Goal: Task Accomplishment & Management: Use online tool/utility

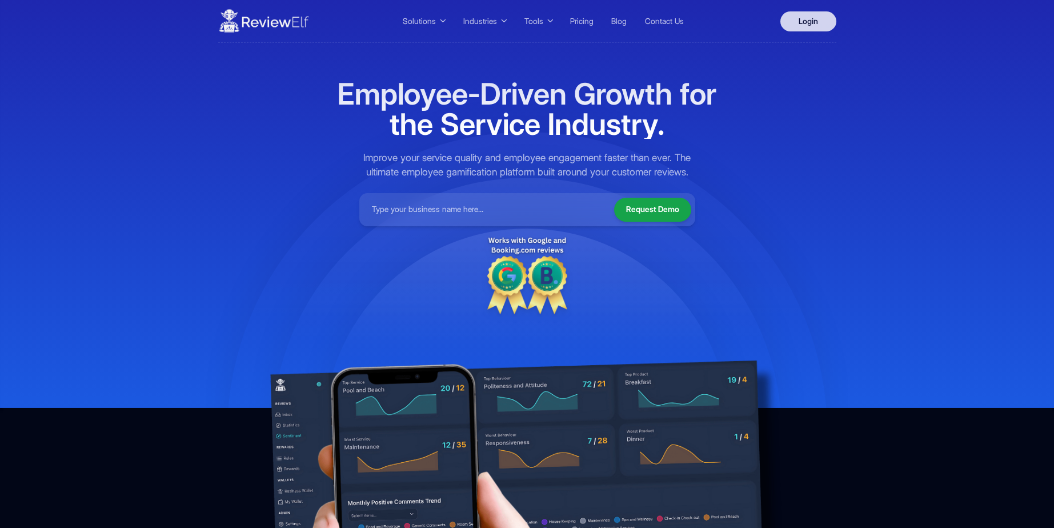
click at [796, 20] on link "Login" at bounding box center [808, 21] width 56 height 20
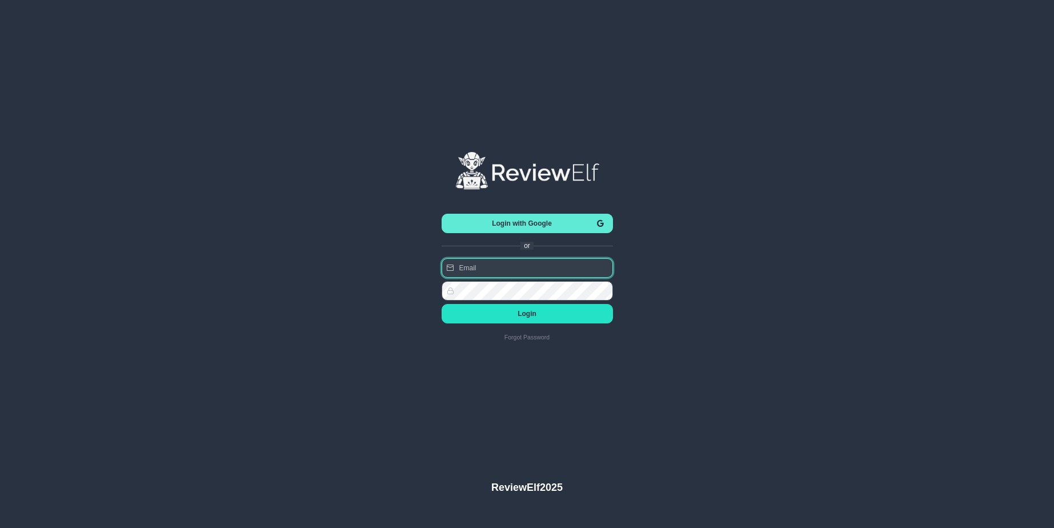
type input "charles.johnson@reviewinsights.org"
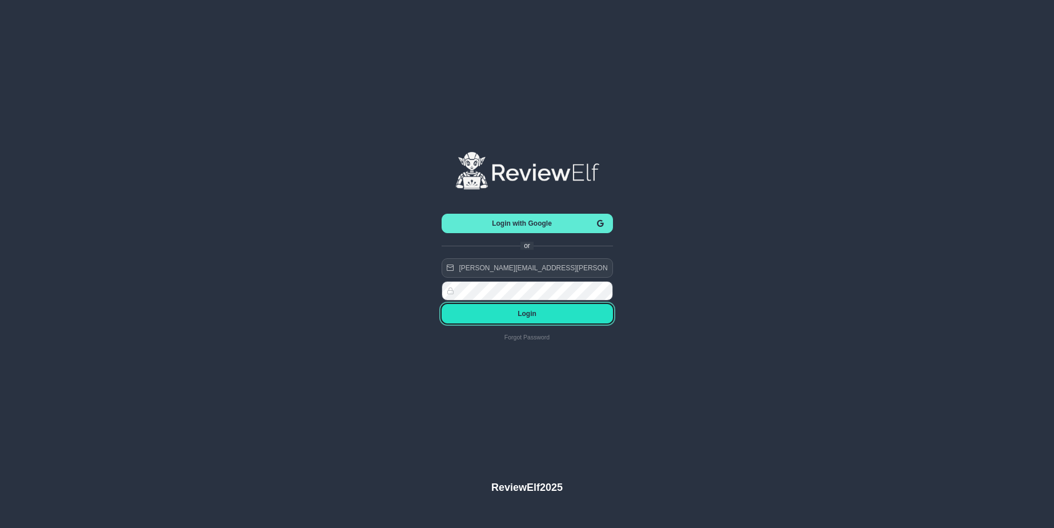
click at [528, 310] on span "Login" at bounding box center [527, 314] width 153 height 8
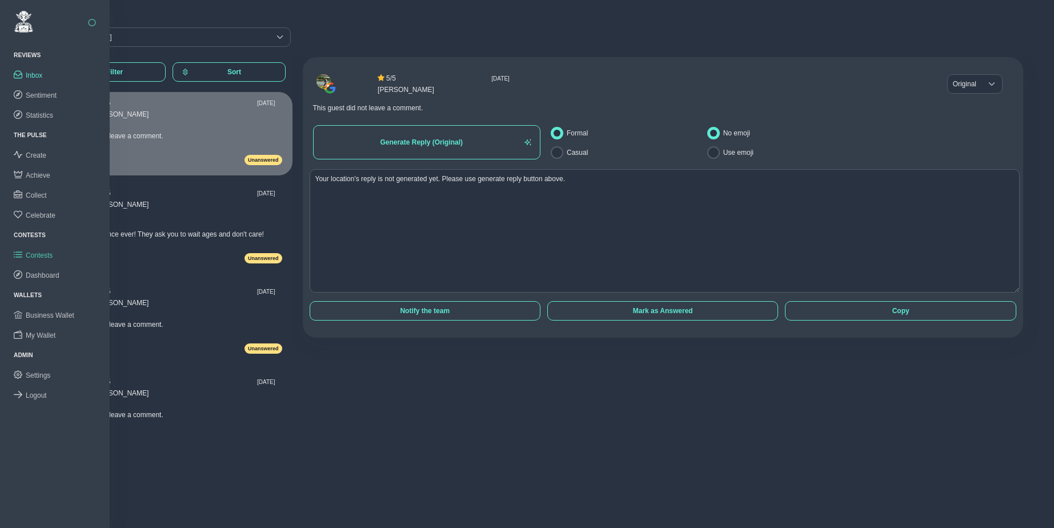
click at [33, 256] on span "Contests" at bounding box center [39, 255] width 27 height 8
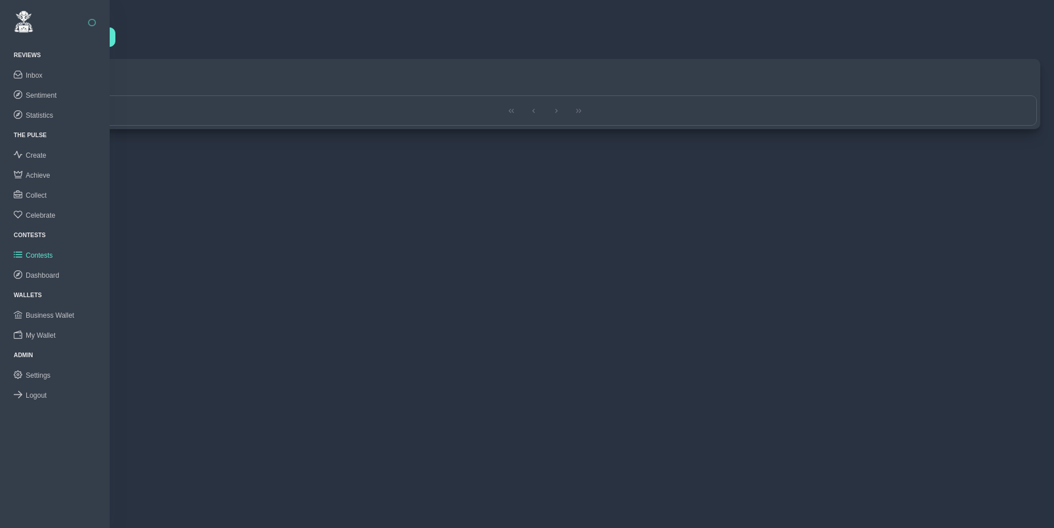
click at [145, 49] on div "Create New" at bounding box center [544, 37] width 997 height 26
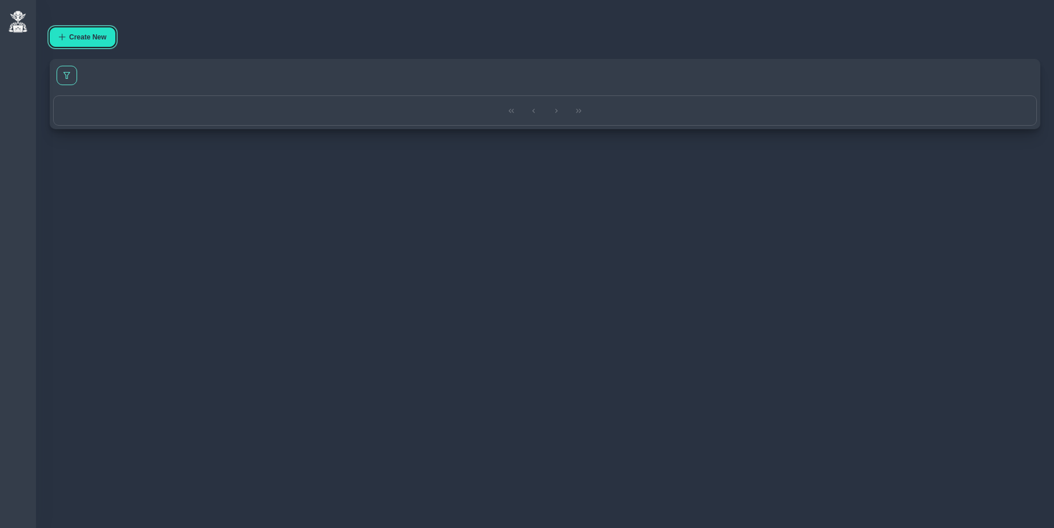
click at [112, 41] on button "Create New" at bounding box center [83, 36] width 66 height 19
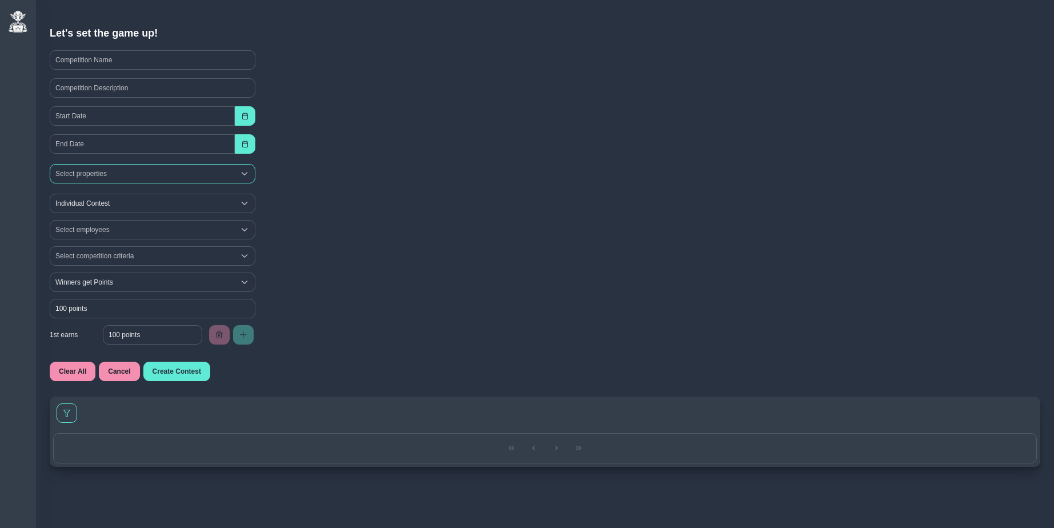
click at [101, 173] on div "Select properties" at bounding box center [142, 173] width 184 height 18
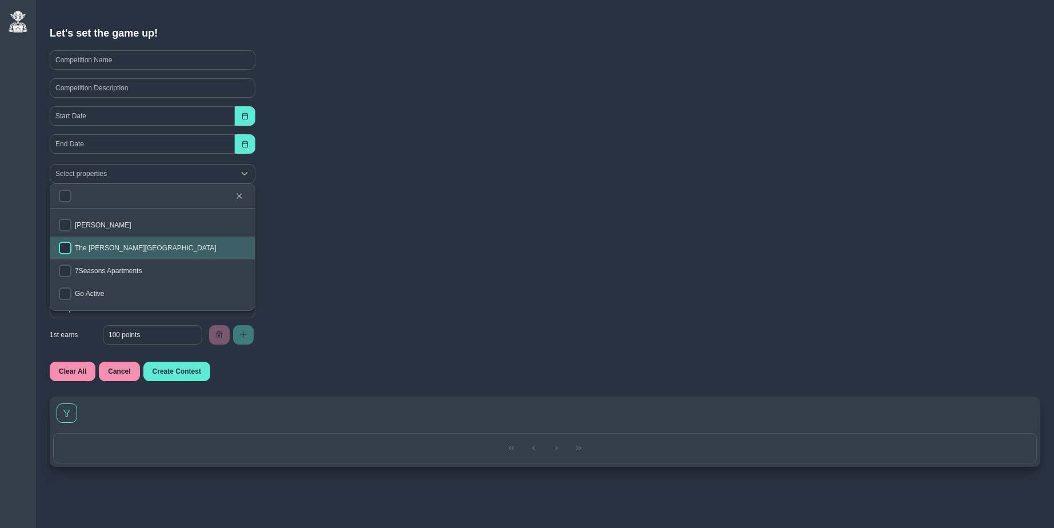
click at [67, 244] on input "checkbox" at bounding box center [65, 248] width 13 height 13
checkbox input "true"
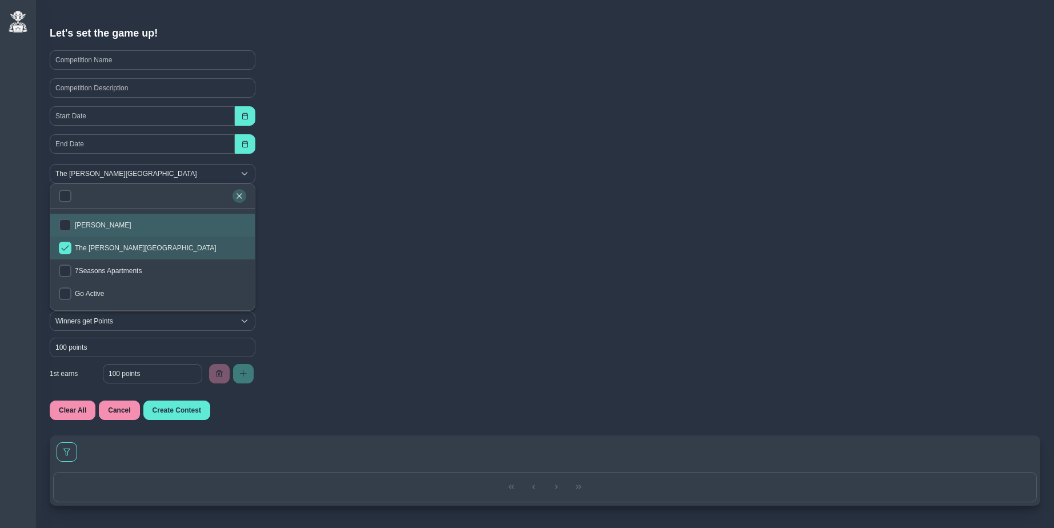
click at [242, 194] on icon "button" at bounding box center [239, 195] width 7 height 7
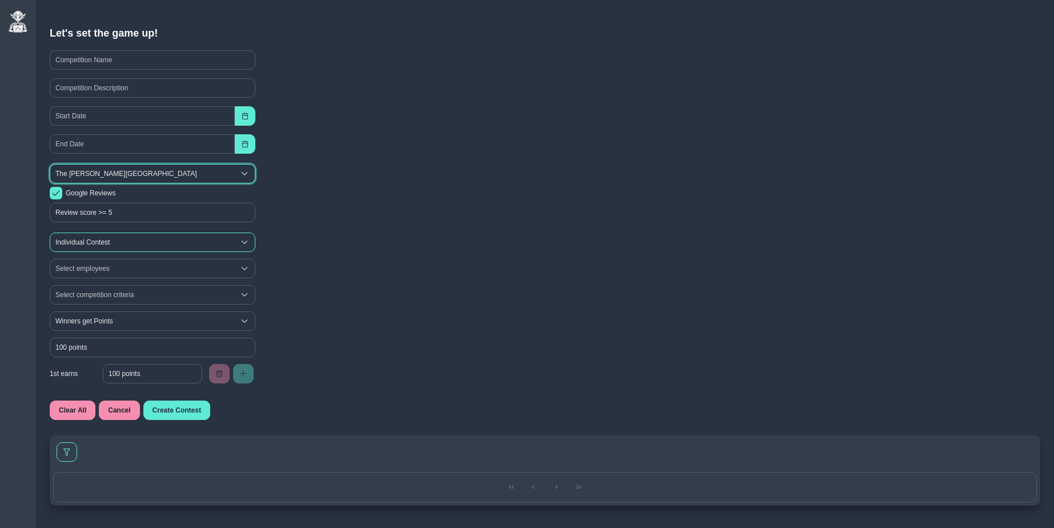
click at [111, 238] on span "Individual Contest" at bounding box center [142, 242] width 184 height 18
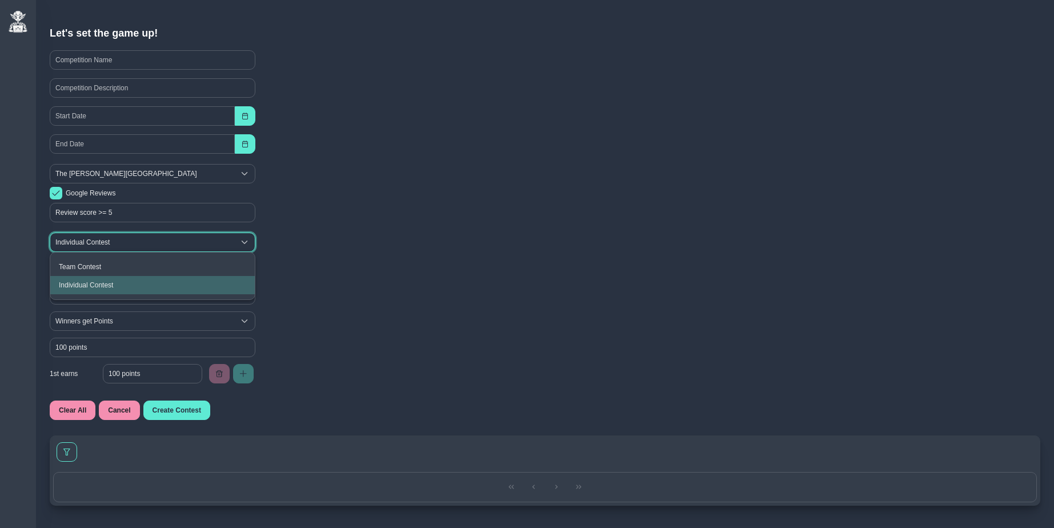
click at [111, 238] on span "Individual Contest" at bounding box center [142, 242] width 184 height 18
click at [102, 264] on div "Select employees" at bounding box center [142, 268] width 184 height 18
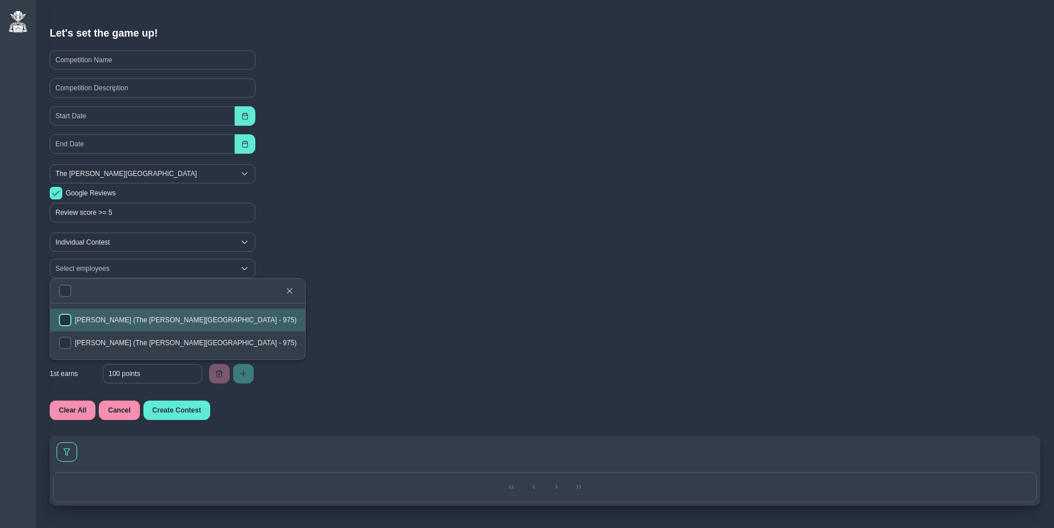
click at [69, 317] on input "checkbox" at bounding box center [65, 319] width 13 height 13
checkbox input "true"
click at [63, 339] on input "checkbox" at bounding box center [65, 342] width 13 height 13
checkbox input "true"
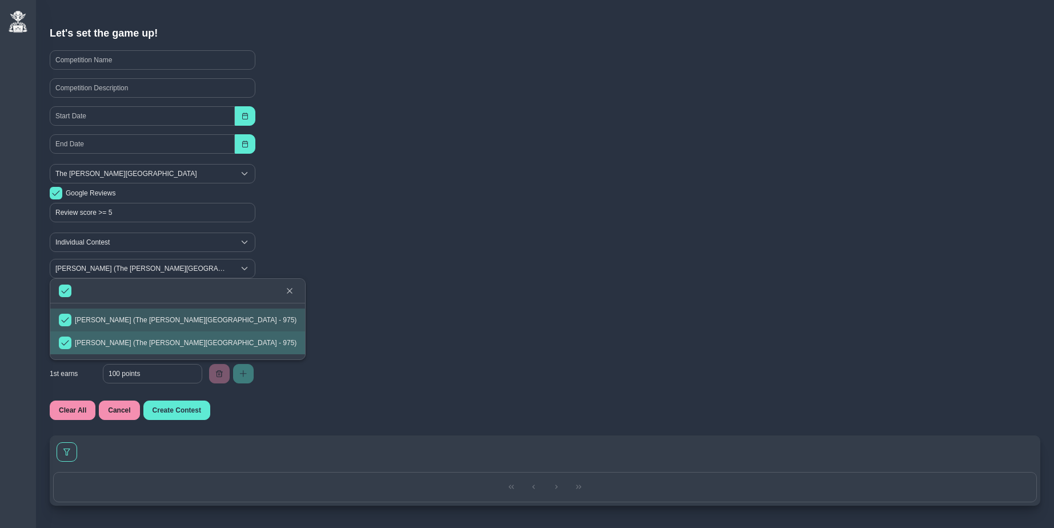
checkbox input "true"
click at [283, 291] on div "Select competition criteria" at bounding box center [544, 295] width 997 height 26
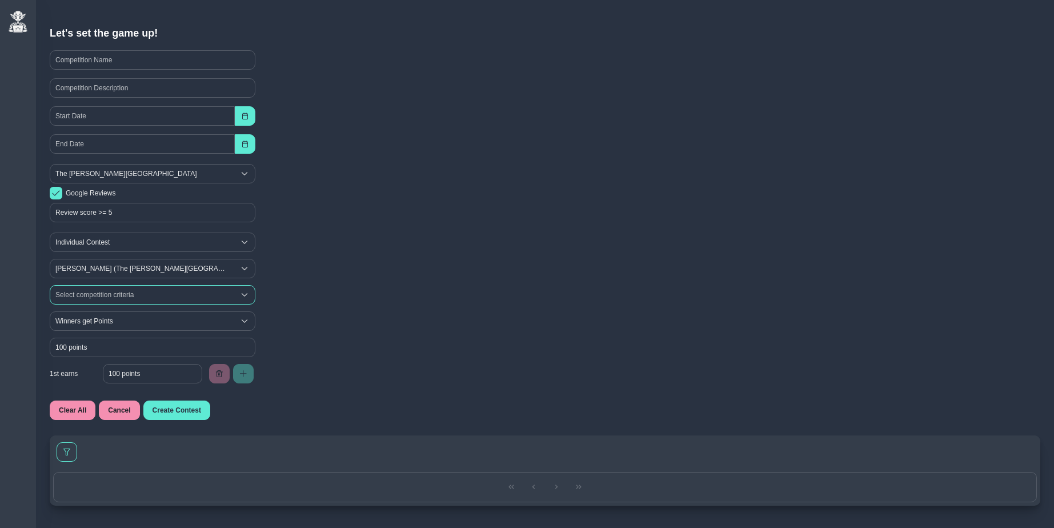
click at [142, 289] on div "Select competition criteria" at bounding box center [142, 295] width 184 height 18
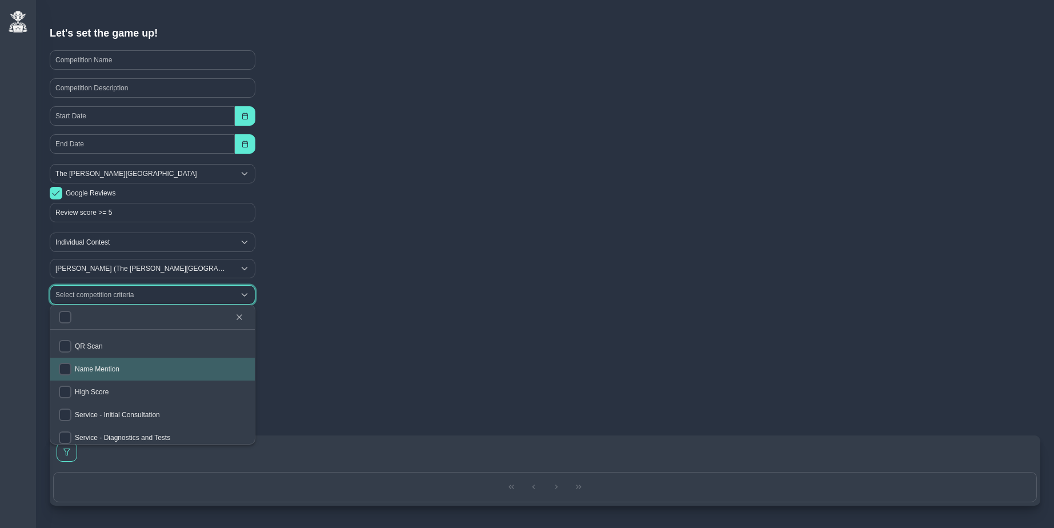
scroll to position [15, 0]
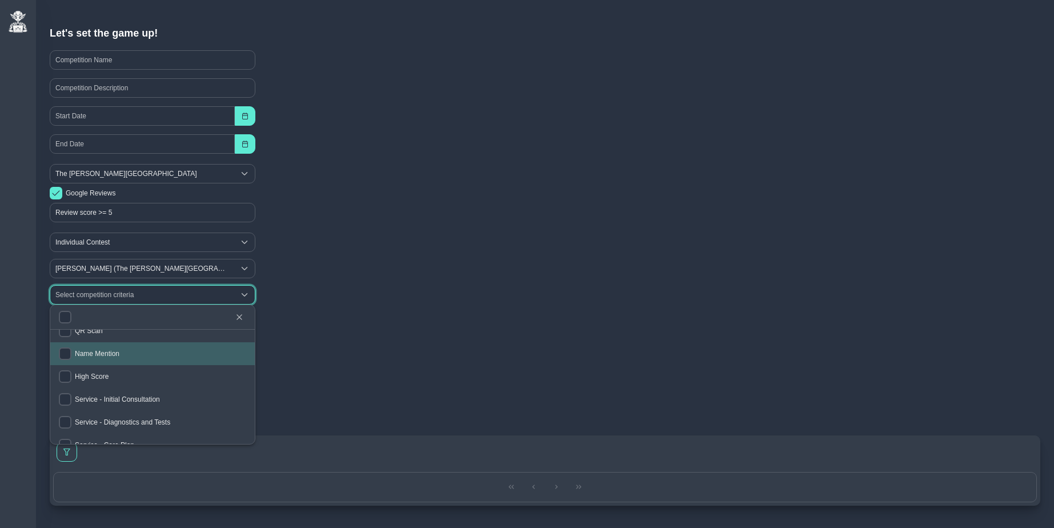
click at [79, 352] on span "Name Mention" at bounding box center [97, 353] width 45 height 8
checkbox input "true"
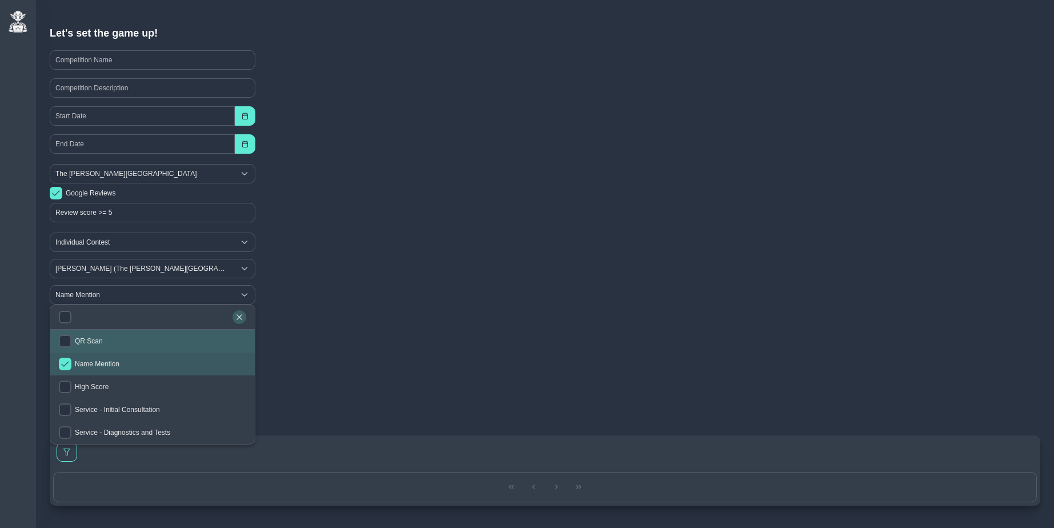
click at [235, 319] on button "button" at bounding box center [239, 317] width 14 height 14
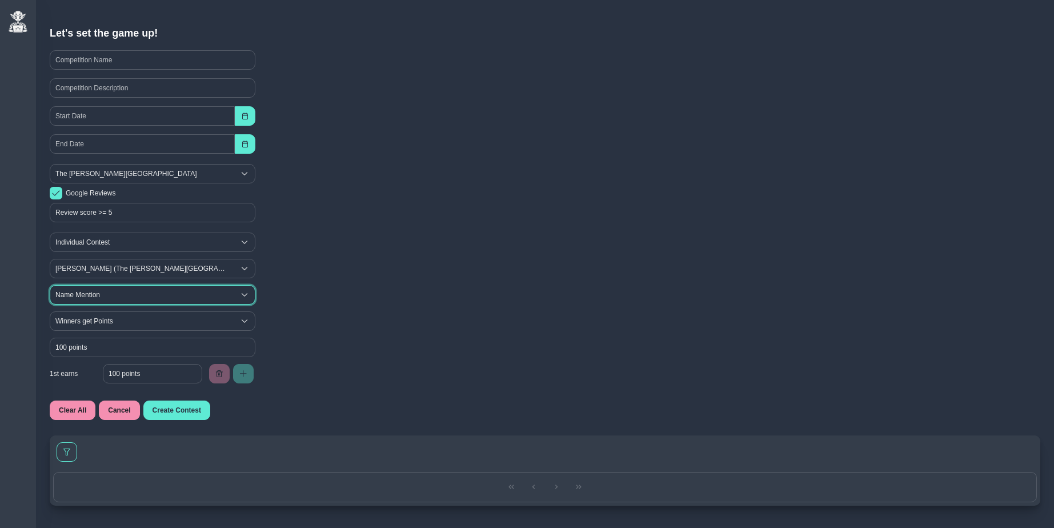
scroll to position [0, 0]
click at [120, 64] on input at bounding box center [153, 59] width 206 height 19
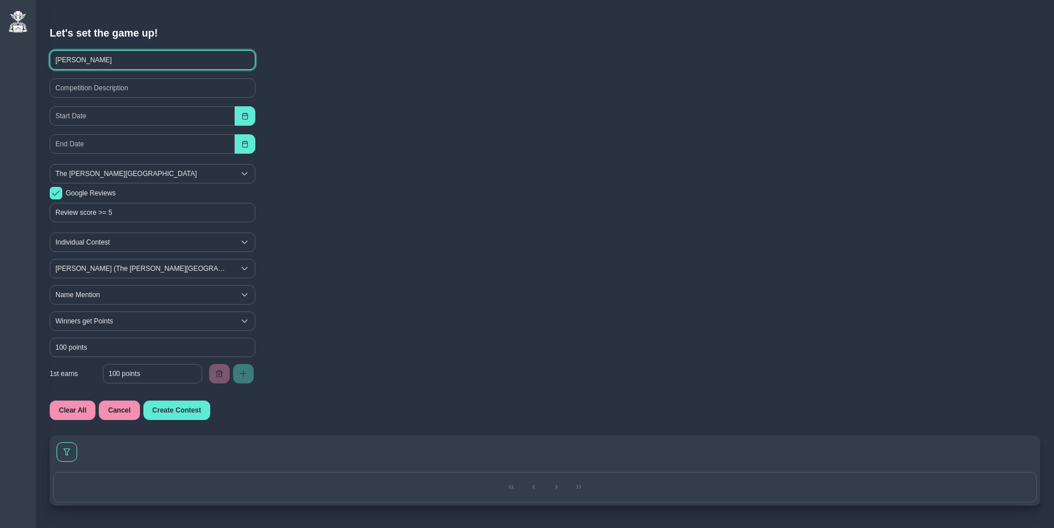
type input "Diana Manisha"
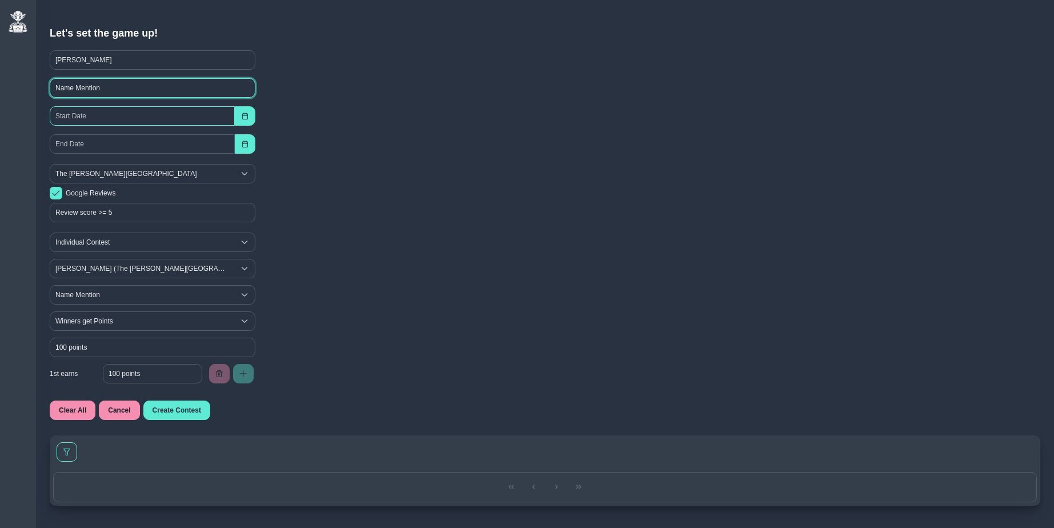
type input "Name Mention"
click at [148, 106] on input "text" at bounding box center [142, 115] width 185 height 19
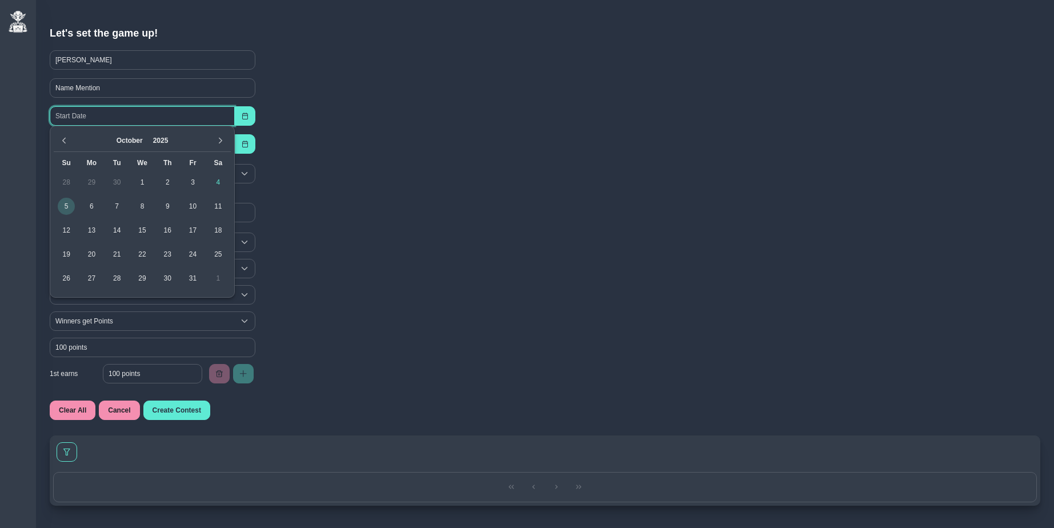
click at [72, 206] on span "5" at bounding box center [66, 206] width 17 height 17
type input "10/05/2025"
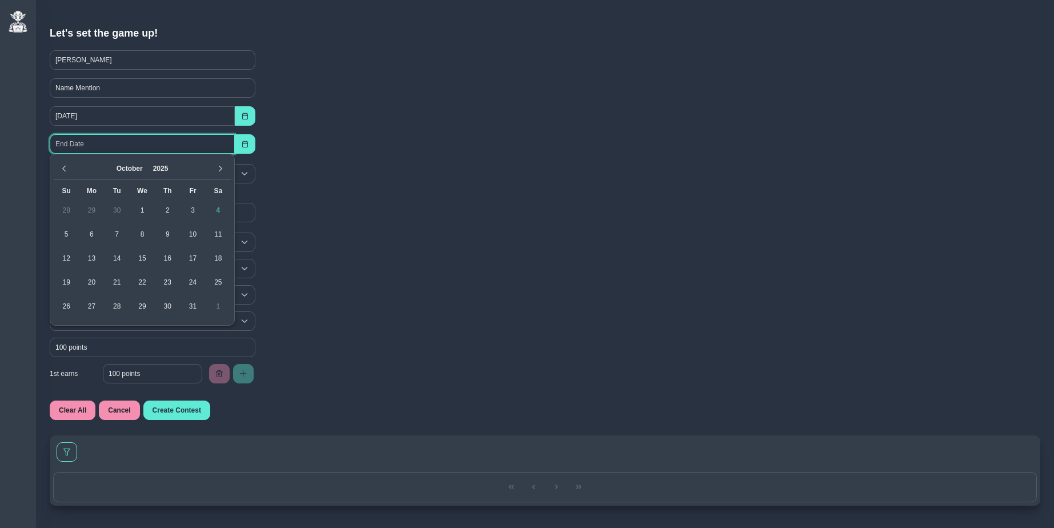
click at [90, 146] on input "text" at bounding box center [142, 143] width 185 height 19
click at [120, 235] on span "7" at bounding box center [116, 234] width 17 height 17
type input "10/07/2025"
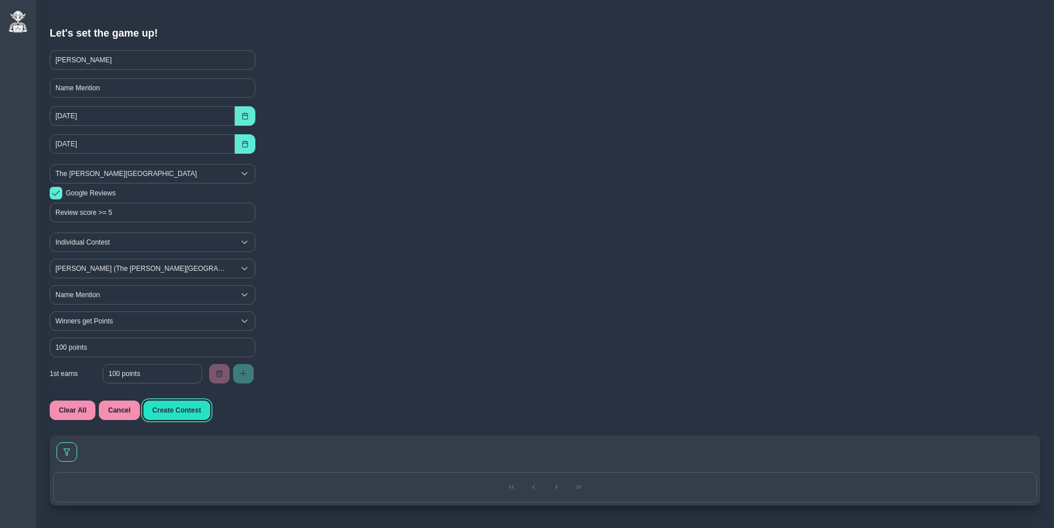
click at [207, 413] on button "Create Contest" at bounding box center [176, 409] width 67 height 19
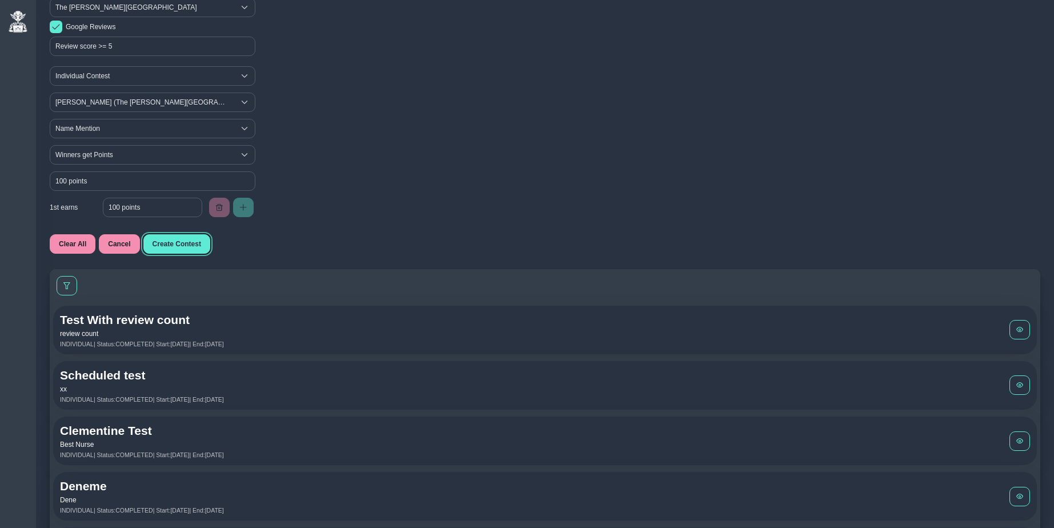
scroll to position [146, 0]
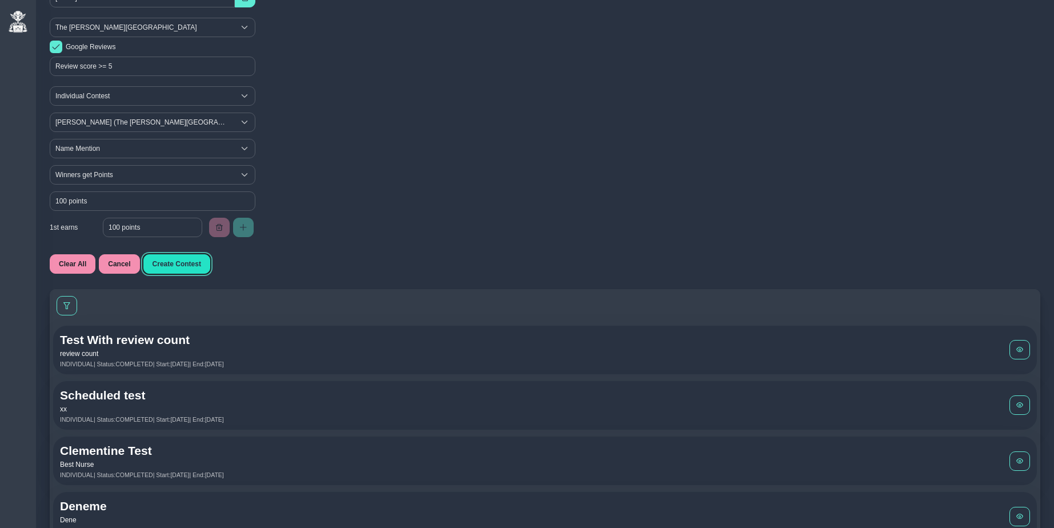
click at [186, 263] on span "Create Contest" at bounding box center [176, 264] width 49 height 8
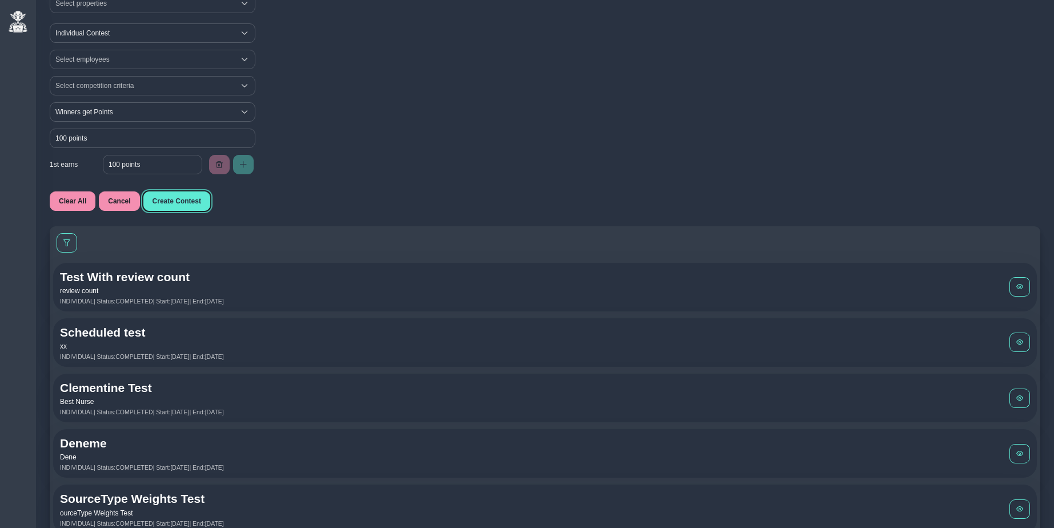
scroll to position [230, 0]
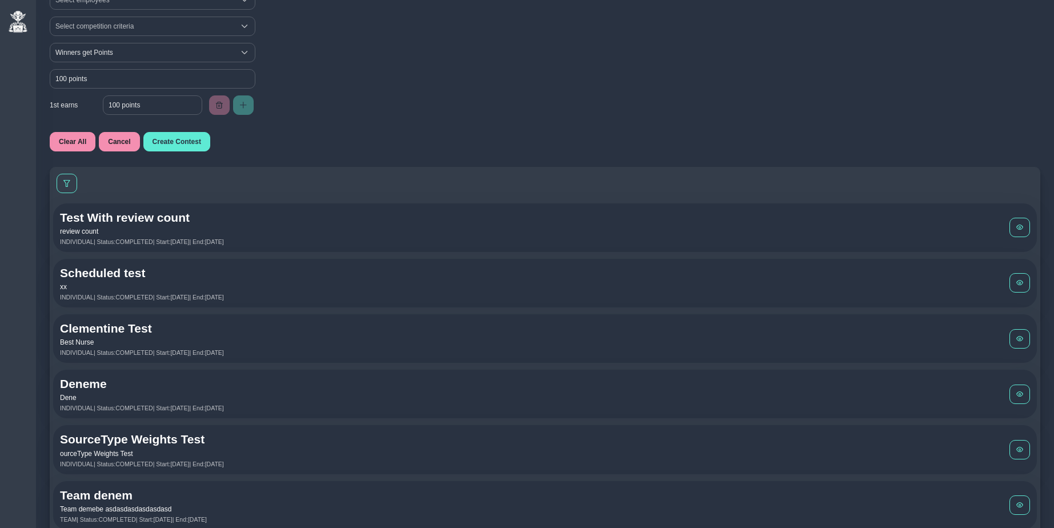
click at [442, 225] on div "Test With review count review count INDIVIDUAL | Status: COMPLETED | Start: Sep…" at bounding box center [534, 227] width 949 height 35
click at [303, 188] on div at bounding box center [544, 183] width 983 height 26
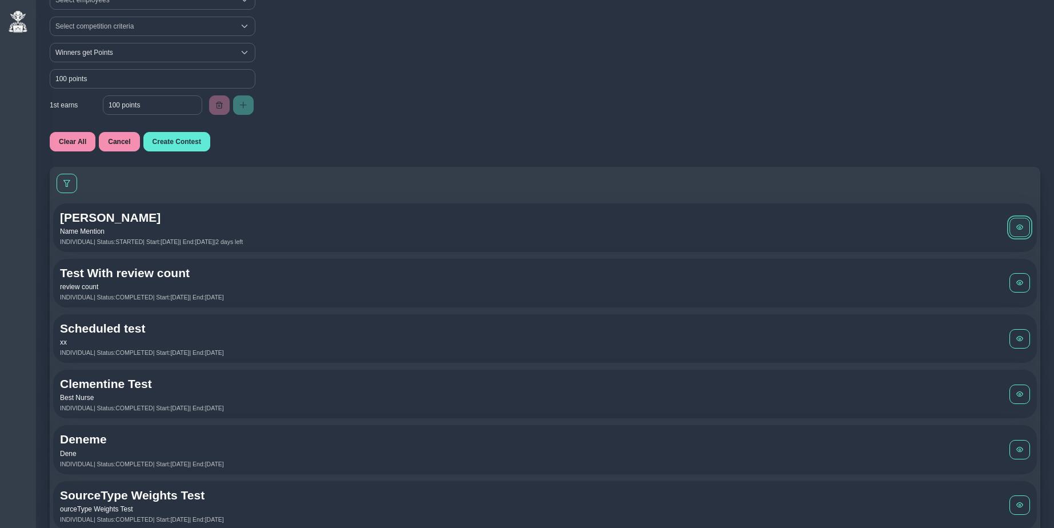
click at [1016, 224] on span at bounding box center [1019, 227] width 7 height 7
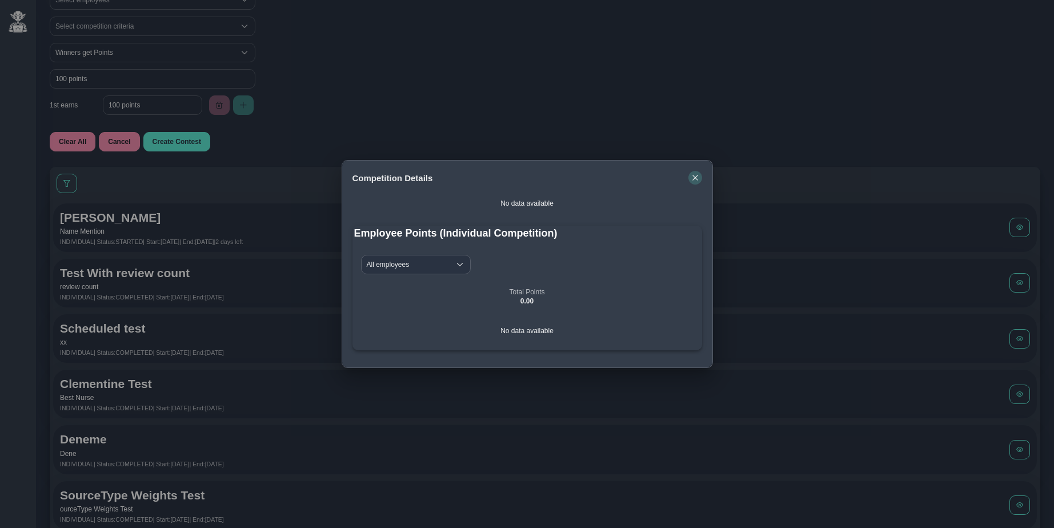
click at [695, 179] on icon "button" at bounding box center [695, 177] width 7 height 7
